Goal: Information Seeking & Learning: Check status

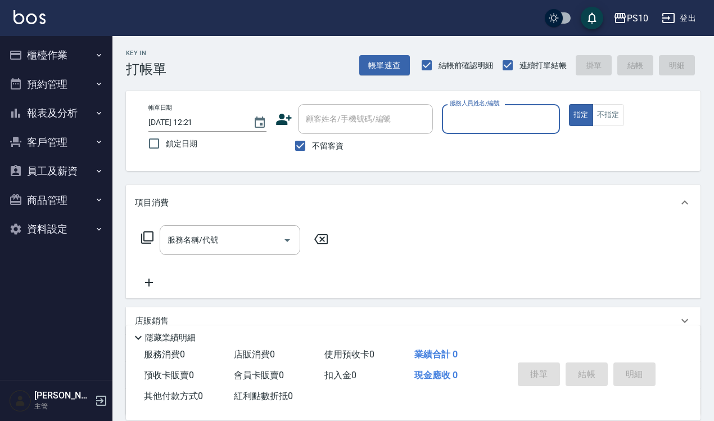
click at [58, 60] on button "櫃檯作業" at bounding box center [57, 55] width 104 height 29
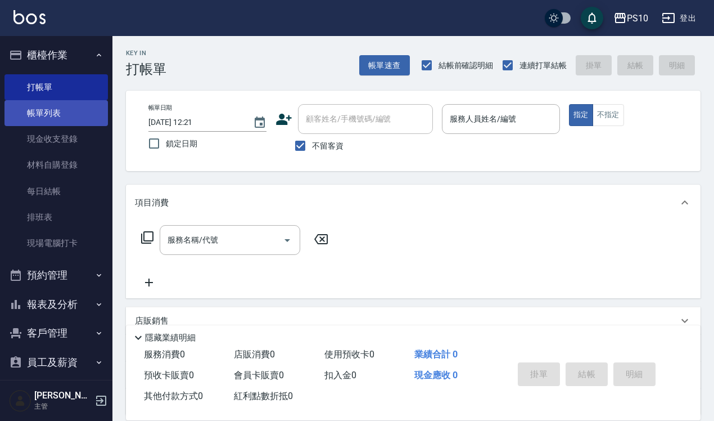
click at [56, 113] on link "帳單列表" at bounding box center [57, 113] width 104 height 26
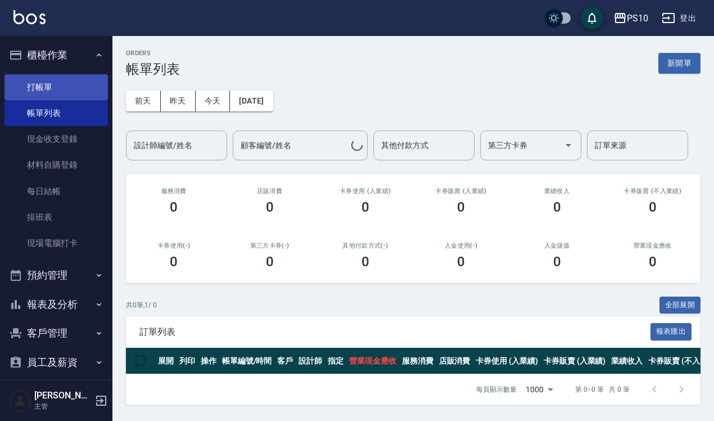
click at [54, 86] on link "打帳單" at bounding box center [57, 87] width 104 height 26
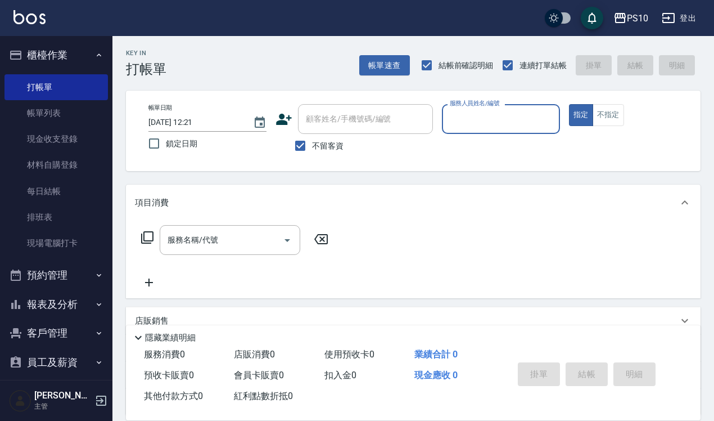
click at [52, 294] on button "報表及分析" at bounding box center [57, 304] width 104 height 29
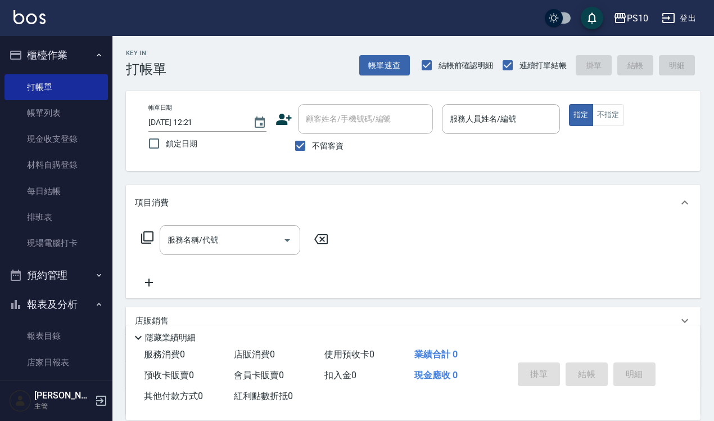
click at [37, 305] on button "報表及分析" at bounding box center [57, 304] width 104 height 29
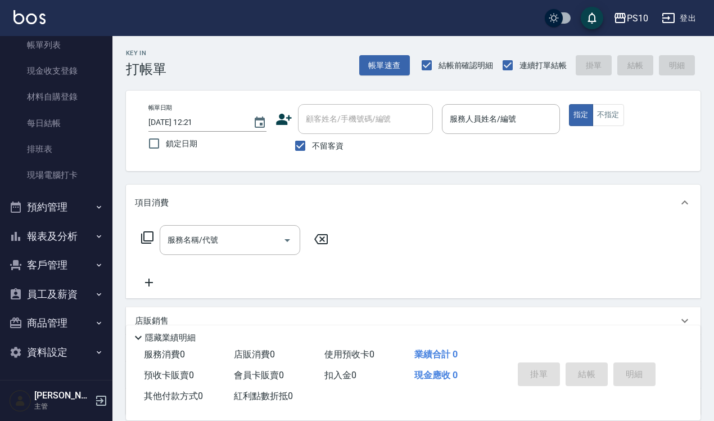
click at [52, 231] on button "報表及分析" at bounding box center [57, 236] width 104 height 29
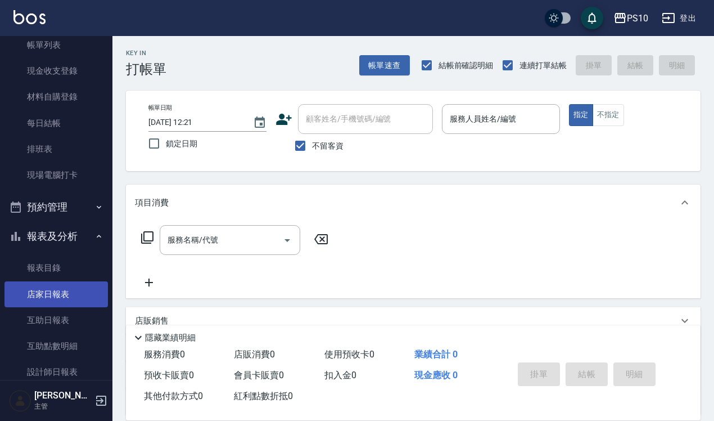
scroll to position [209, 0]
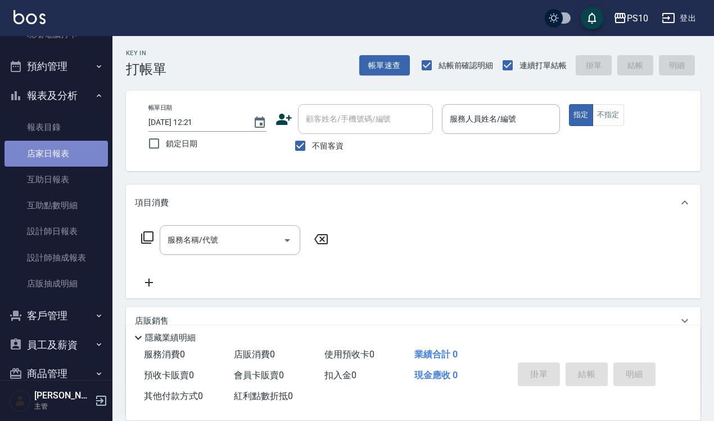
click at [68, 158] on link "店家日報表" at bounding box center [57, 154] width 104 height 26
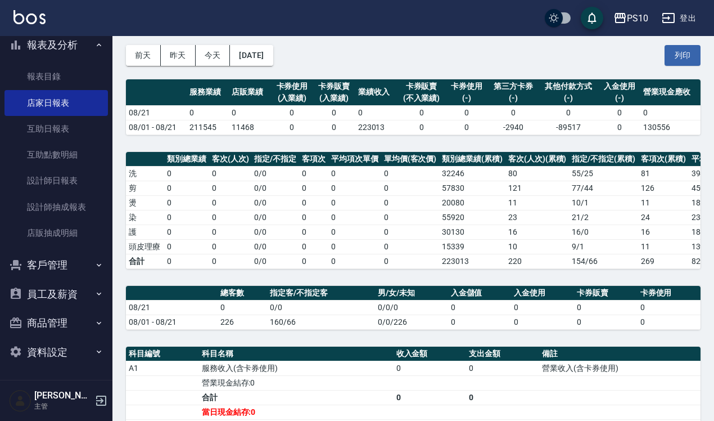
scroll to position [70, 0]
